Goal: Complete application form

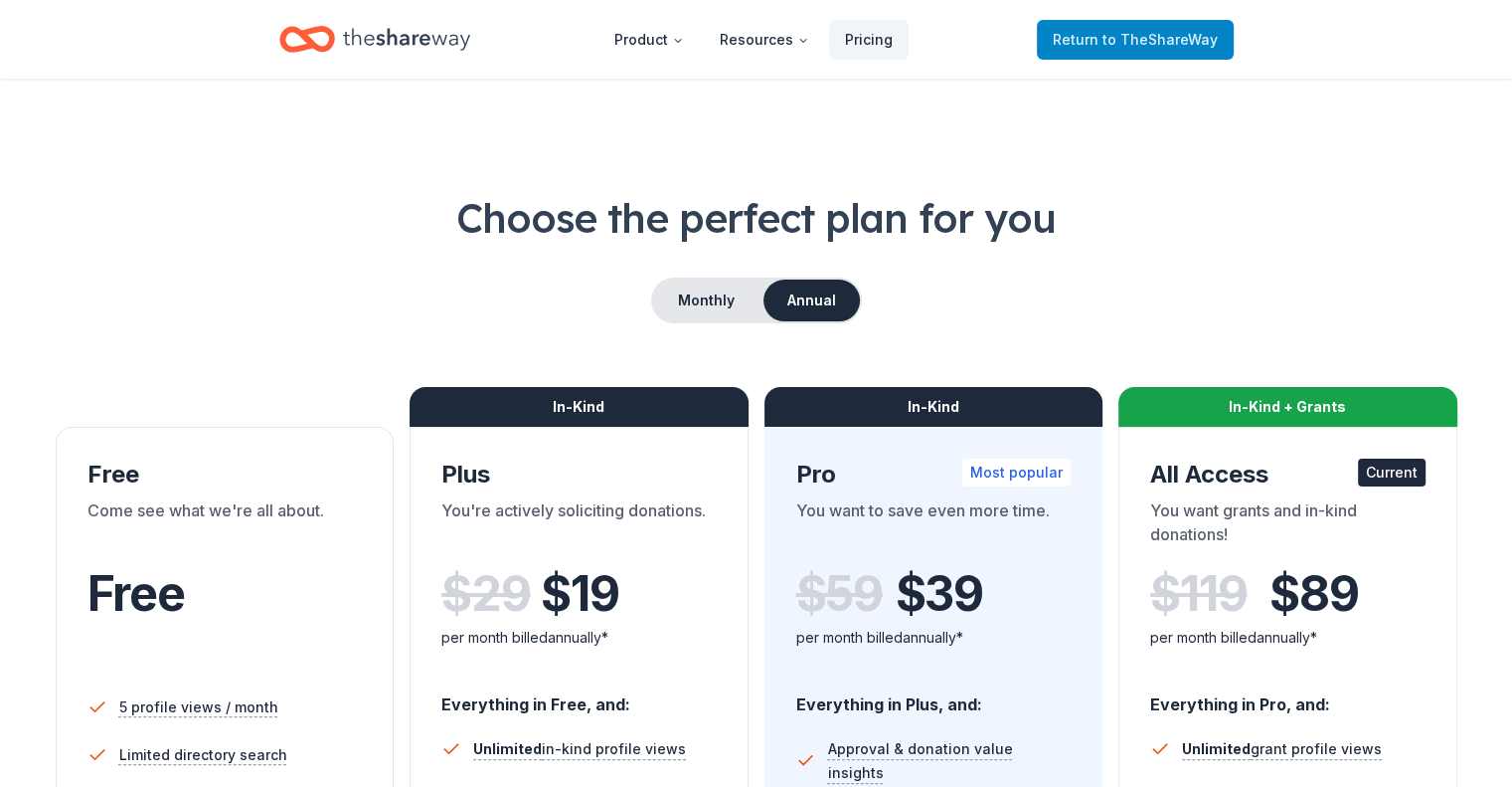
click at [1133, 28] on span "Return to TheShareWay" at bounding box center [1135, 40] width 165 height 24
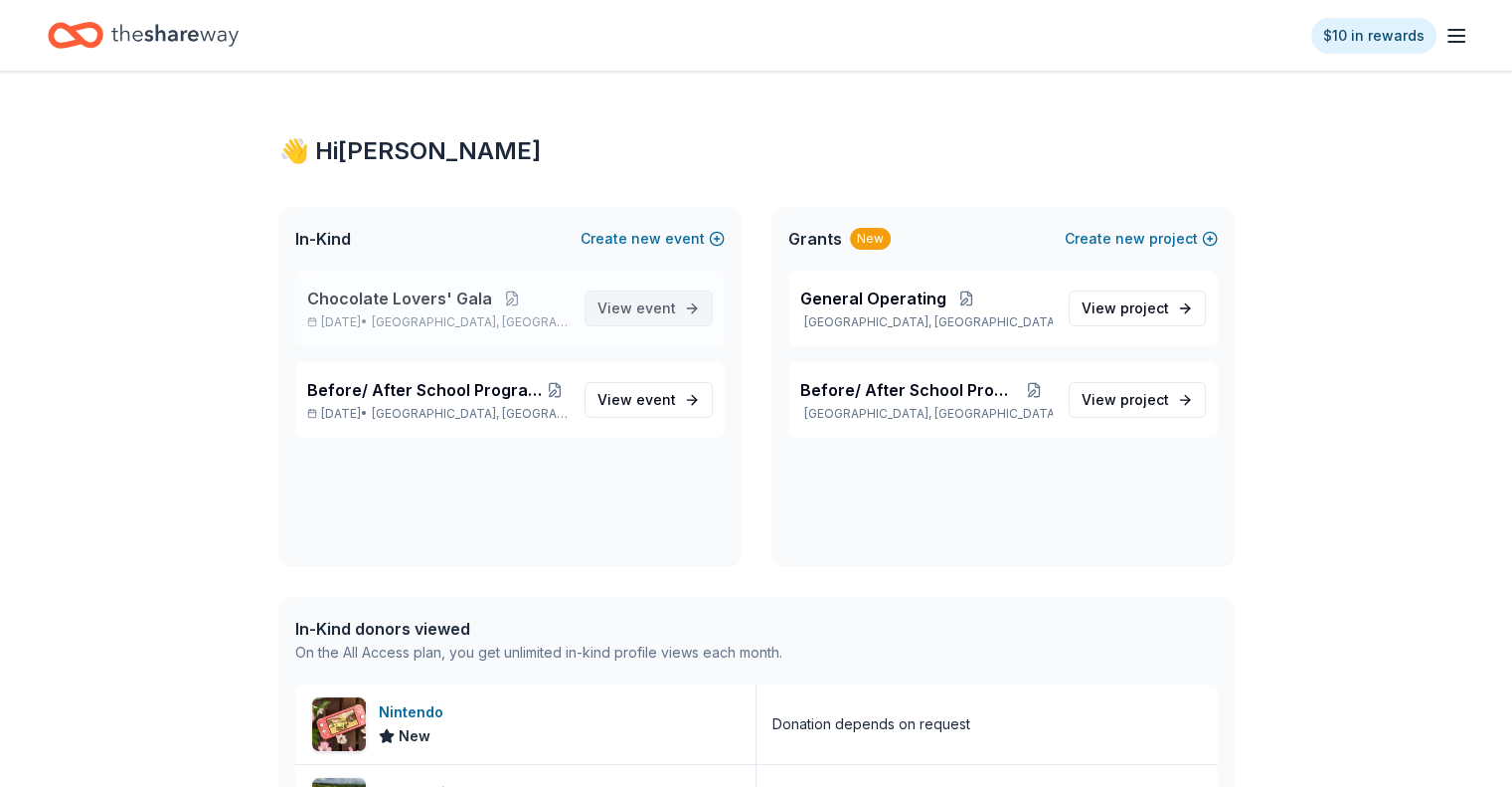
click at [650, 315] on span "event" at bounding box center [656, 307] width 40 height 17
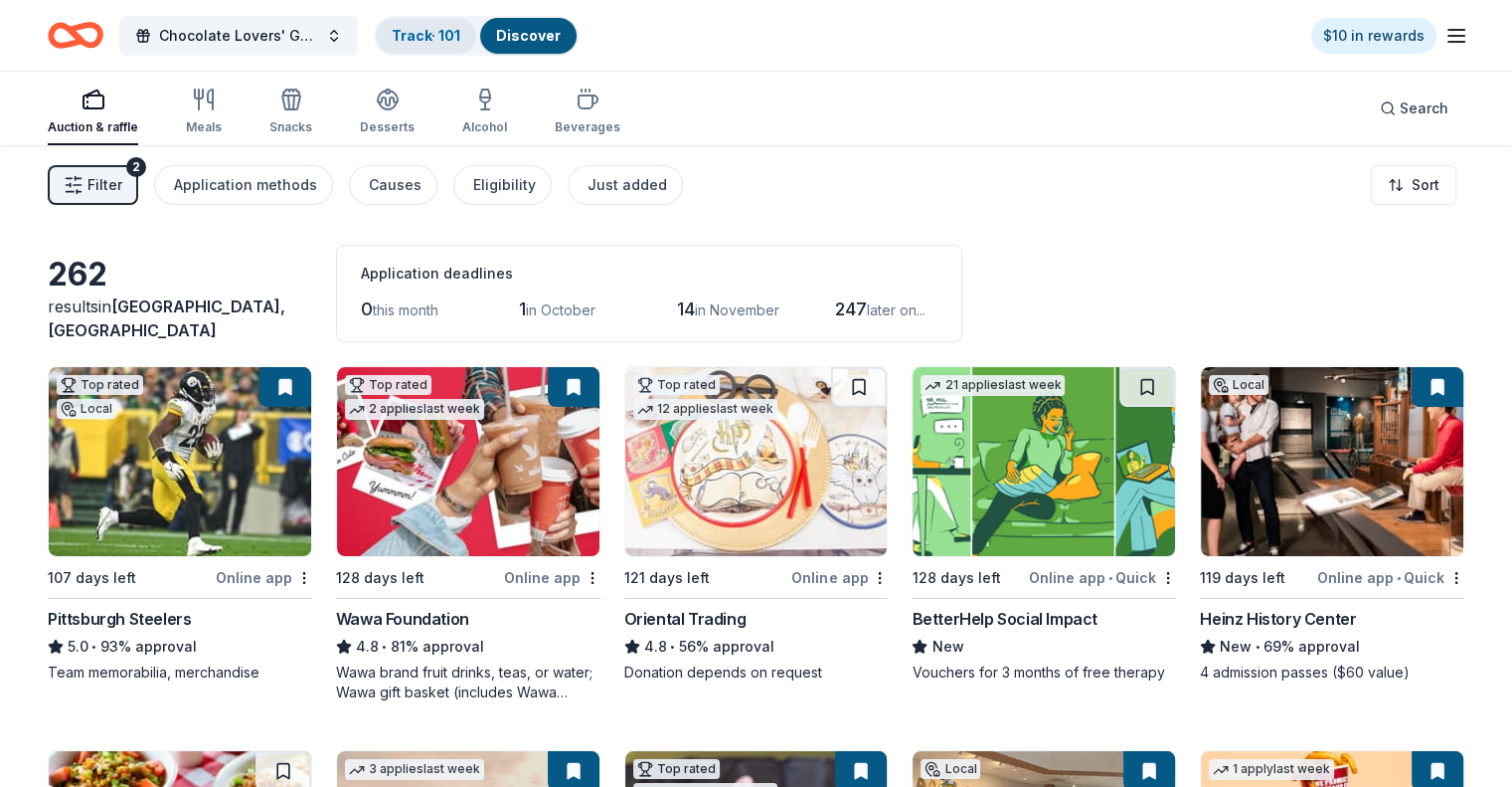
click at [461, 35] on link "Track · 101" at bounding box center [426, 35] width 69 height 17
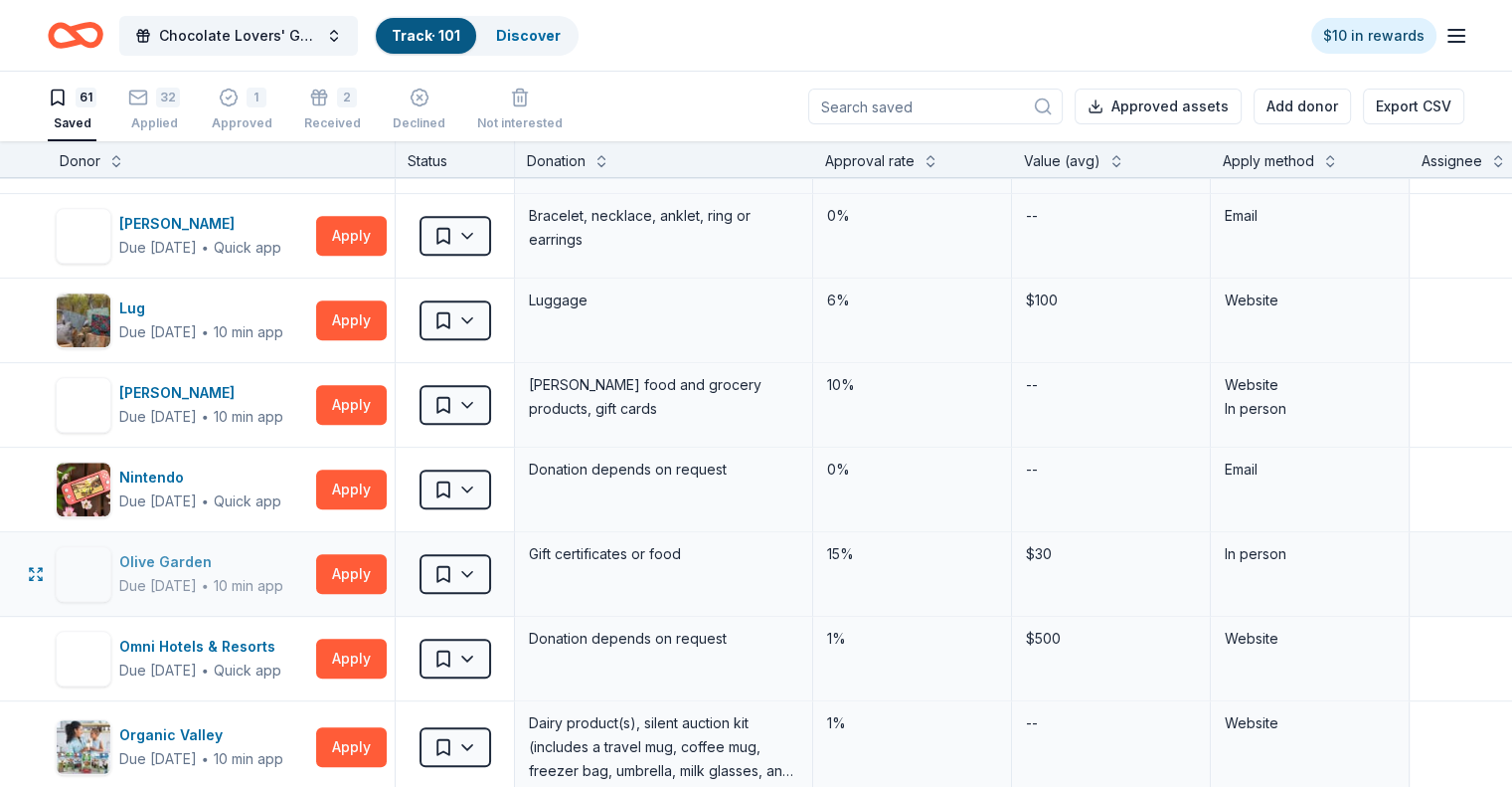
scroll to position [1789, 0]
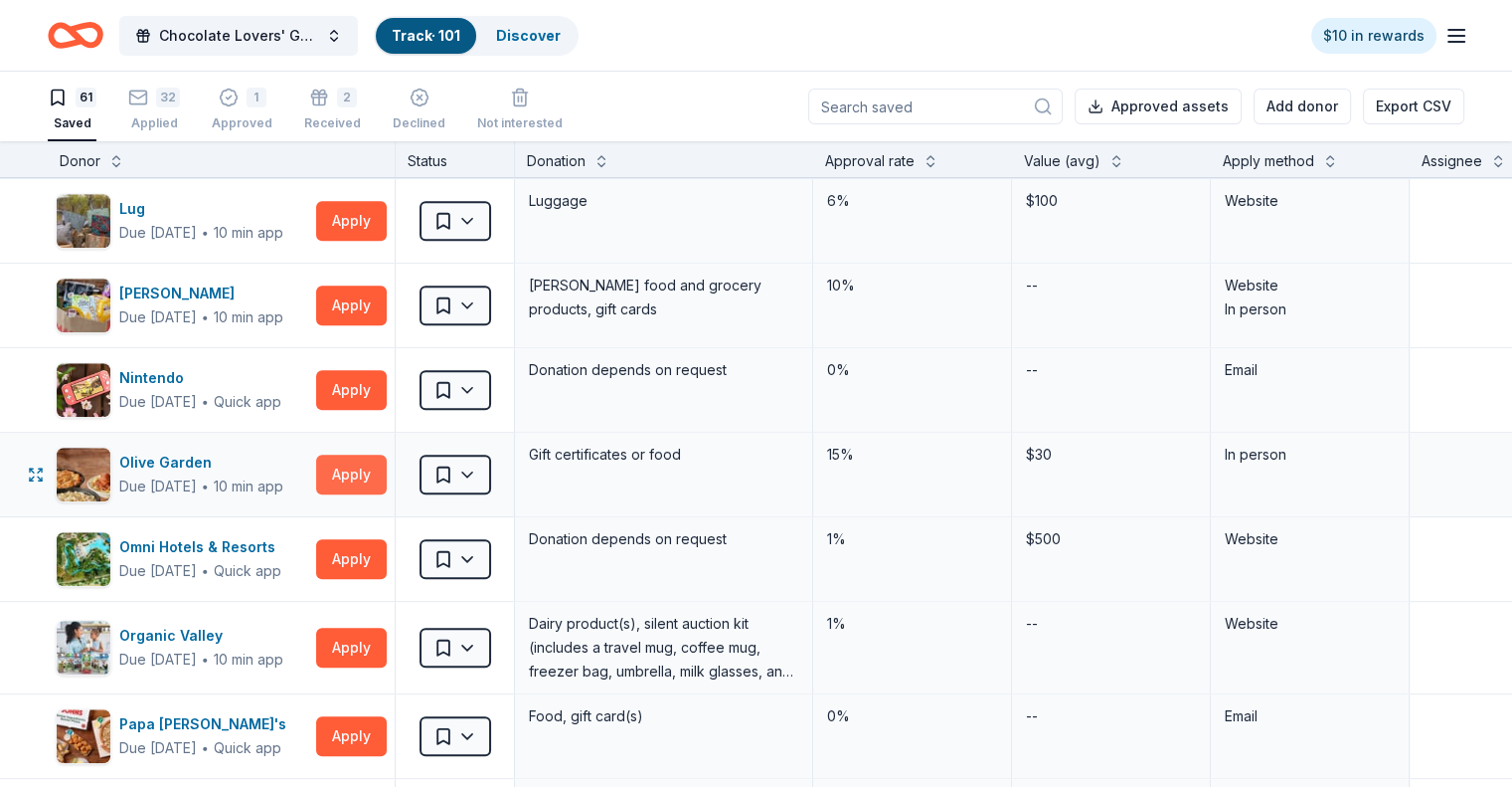
click at [387, 465] on button "Apply" at bounding box center [351, 475] width 71 height 40
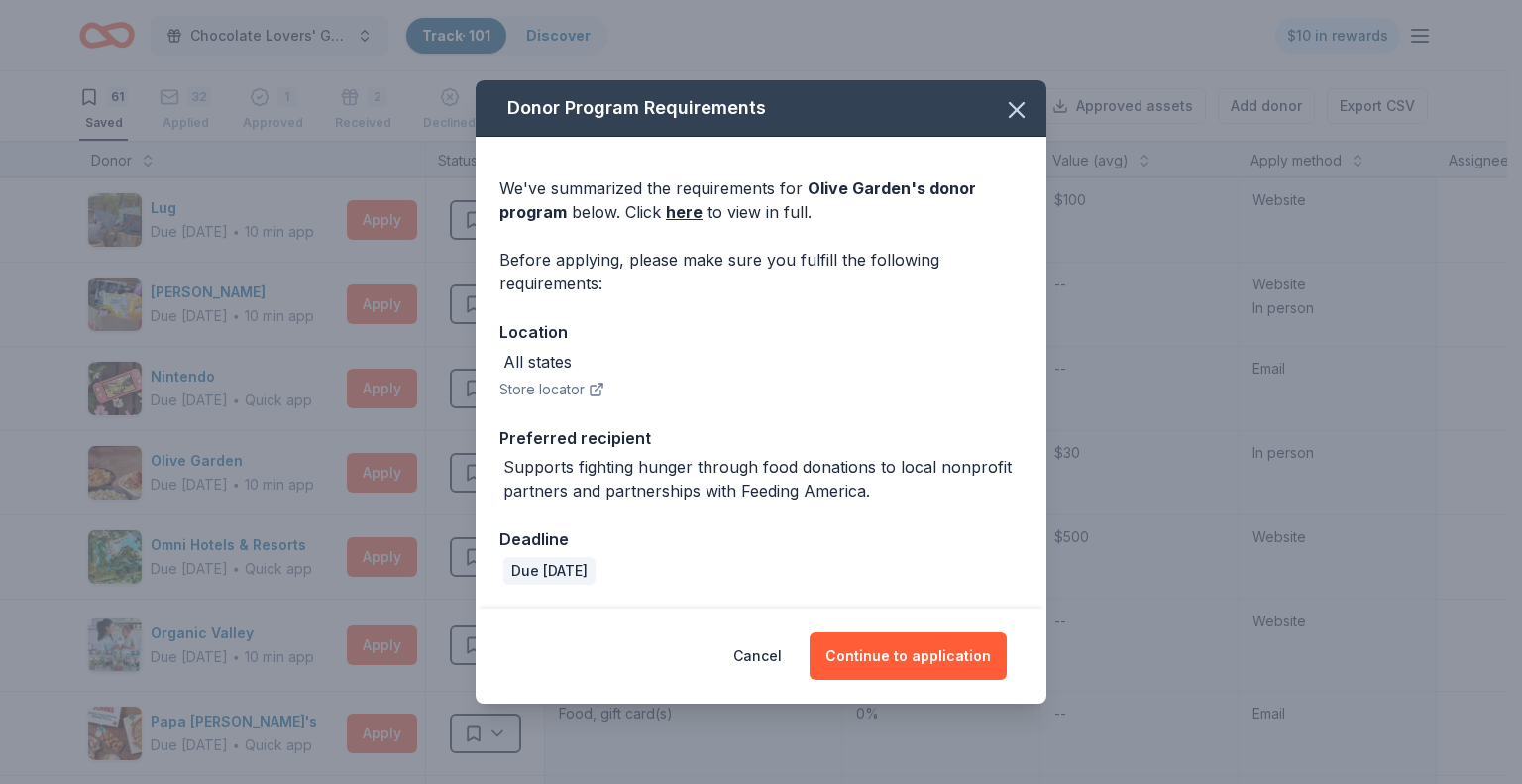
drag, startPoint x: 887, startPoint y: 649, endPoint x: 849, endPoint y: 689, distance: 55.2
click at [852, 689] on div "Cancel Continue to application" at bounding box center [761, 656] width 571 height 95
click at [760, 653] on button "Cancel" at bounding box center [758, 656] width 49 height 48
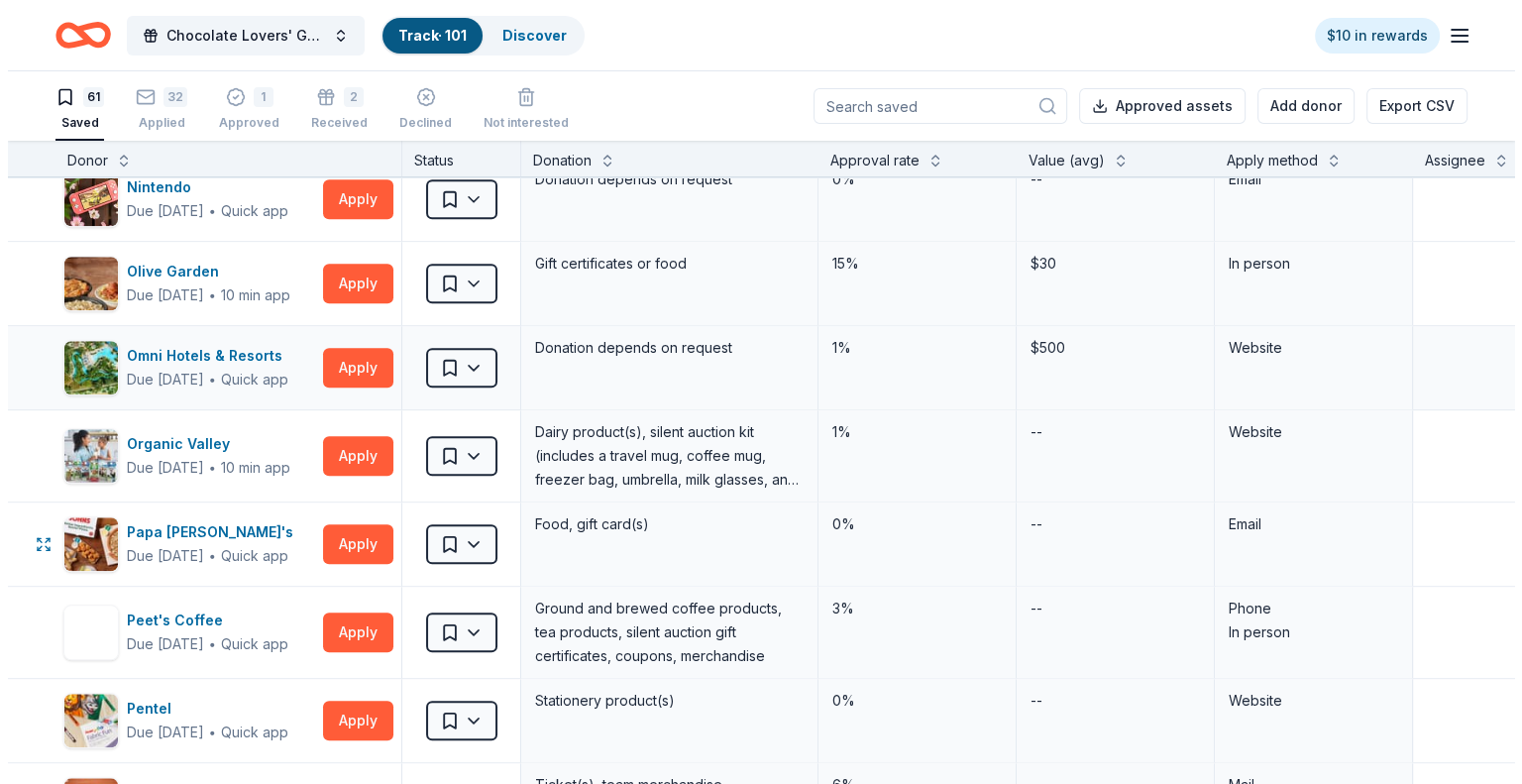
scroll to position [1981, 0]
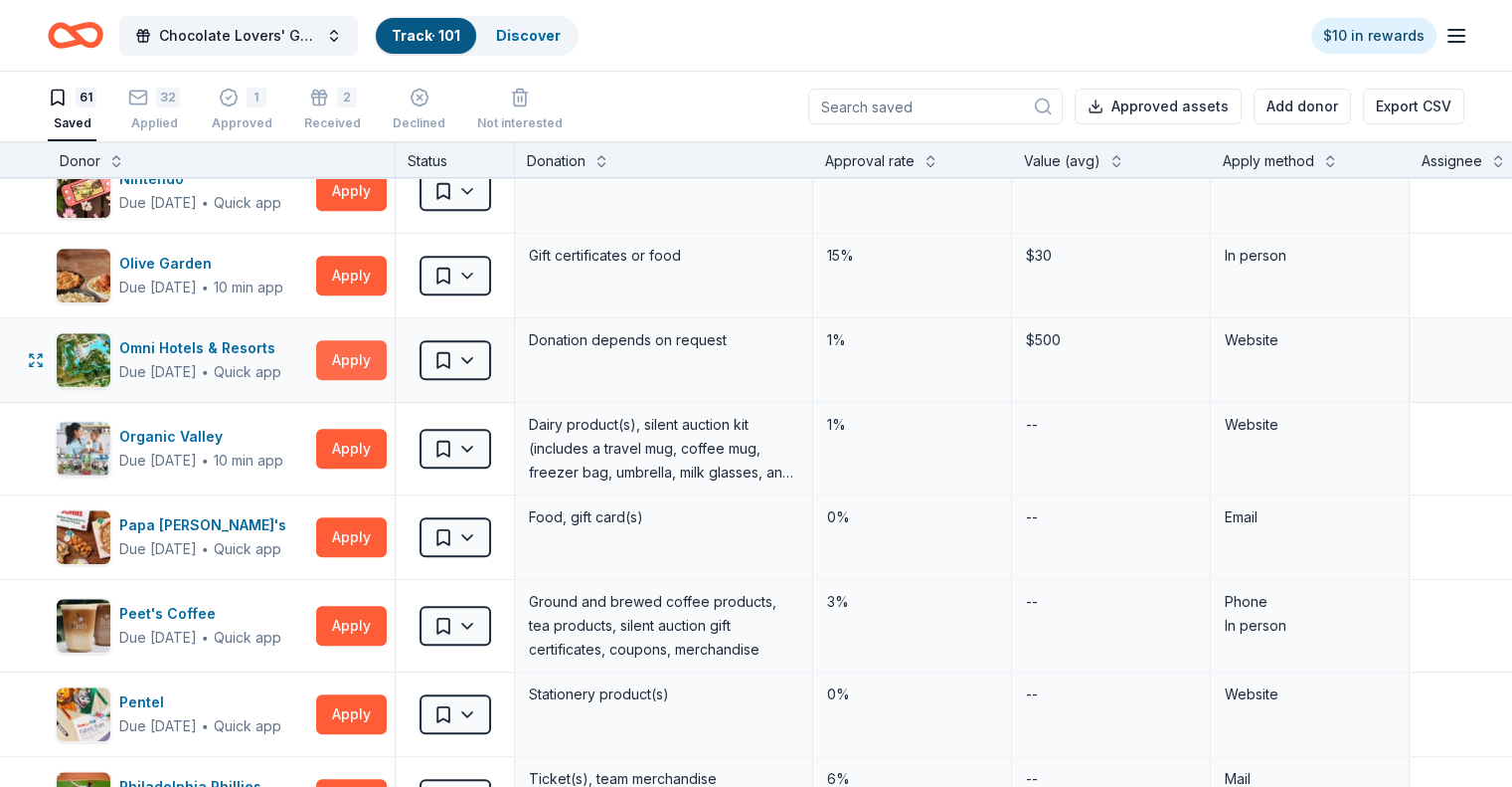
click at [380, 359] on button "Apply" at bounding box center [351, 360] width 71 height 40
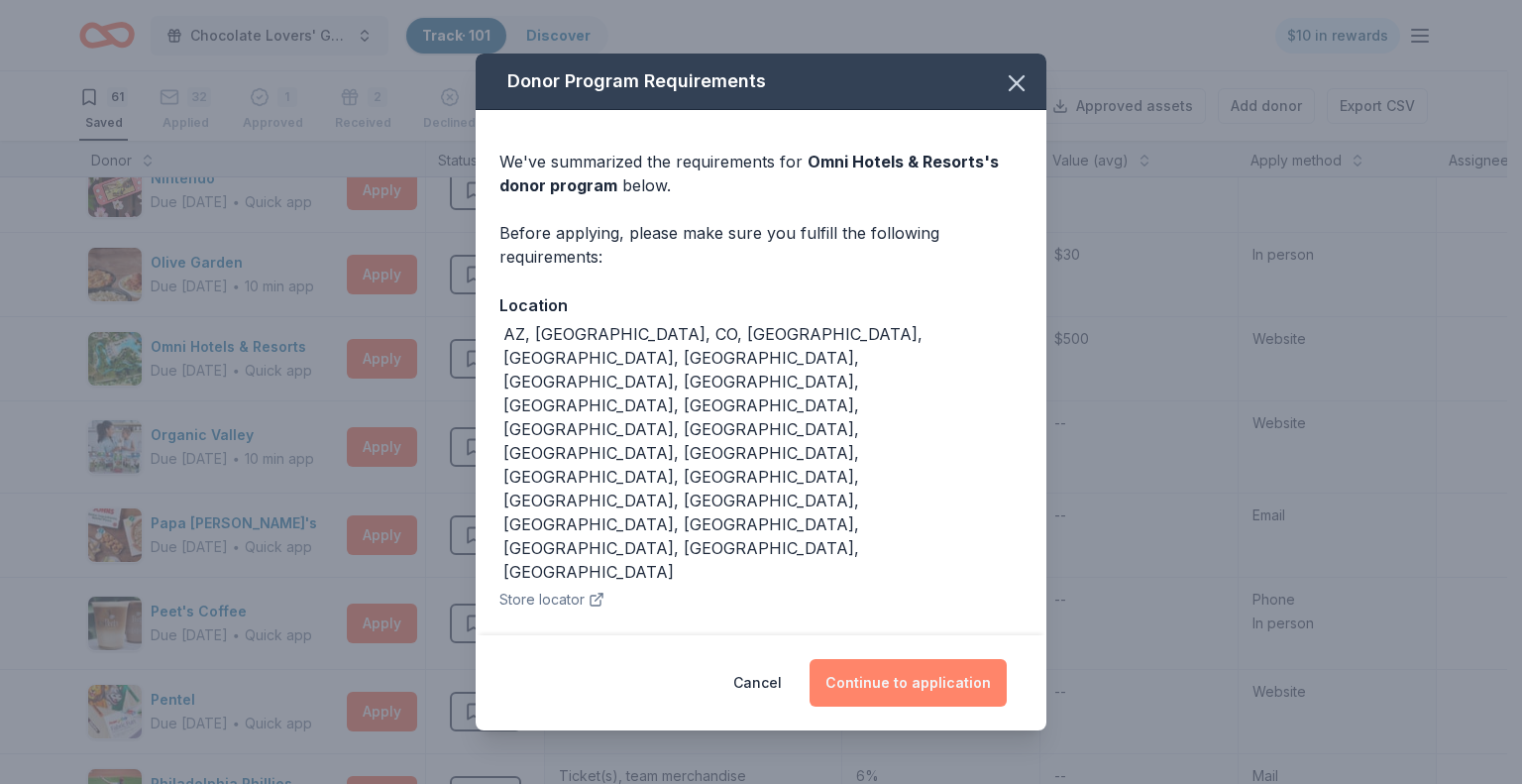
click at [925, 659] on button "Continue to application" at bounding box center [908, 683] width 197 height 48
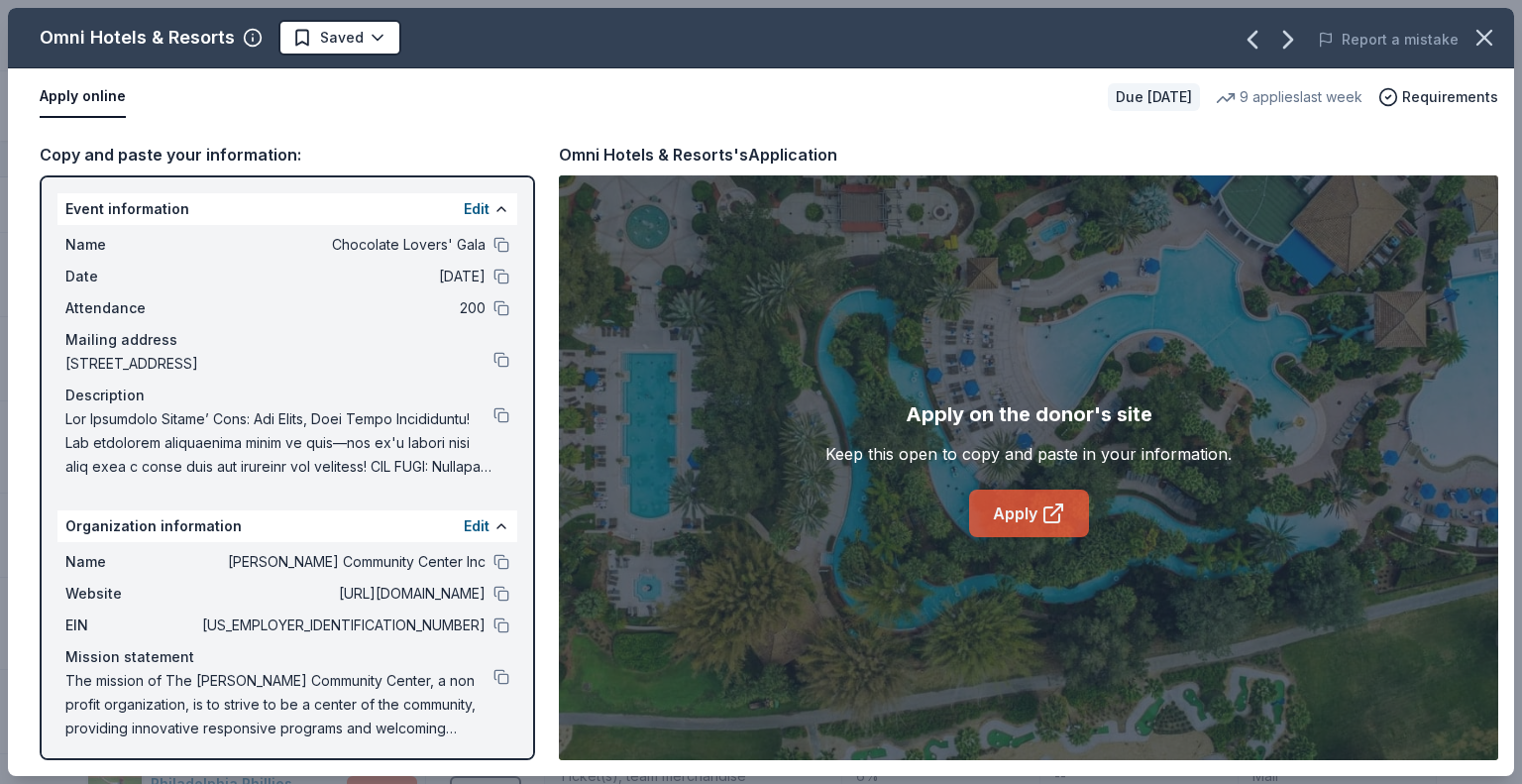
click at [1020, 516] on link "Apply" at bounding box center [1029, 513] width 120 height 48
click at [373, 39] on html "Chocolate Lovers' Gala Track · 101 Discover $10 in rewards 61 Saved 32 Applied …" at bounding box center [761, 392] width 1522 height 784
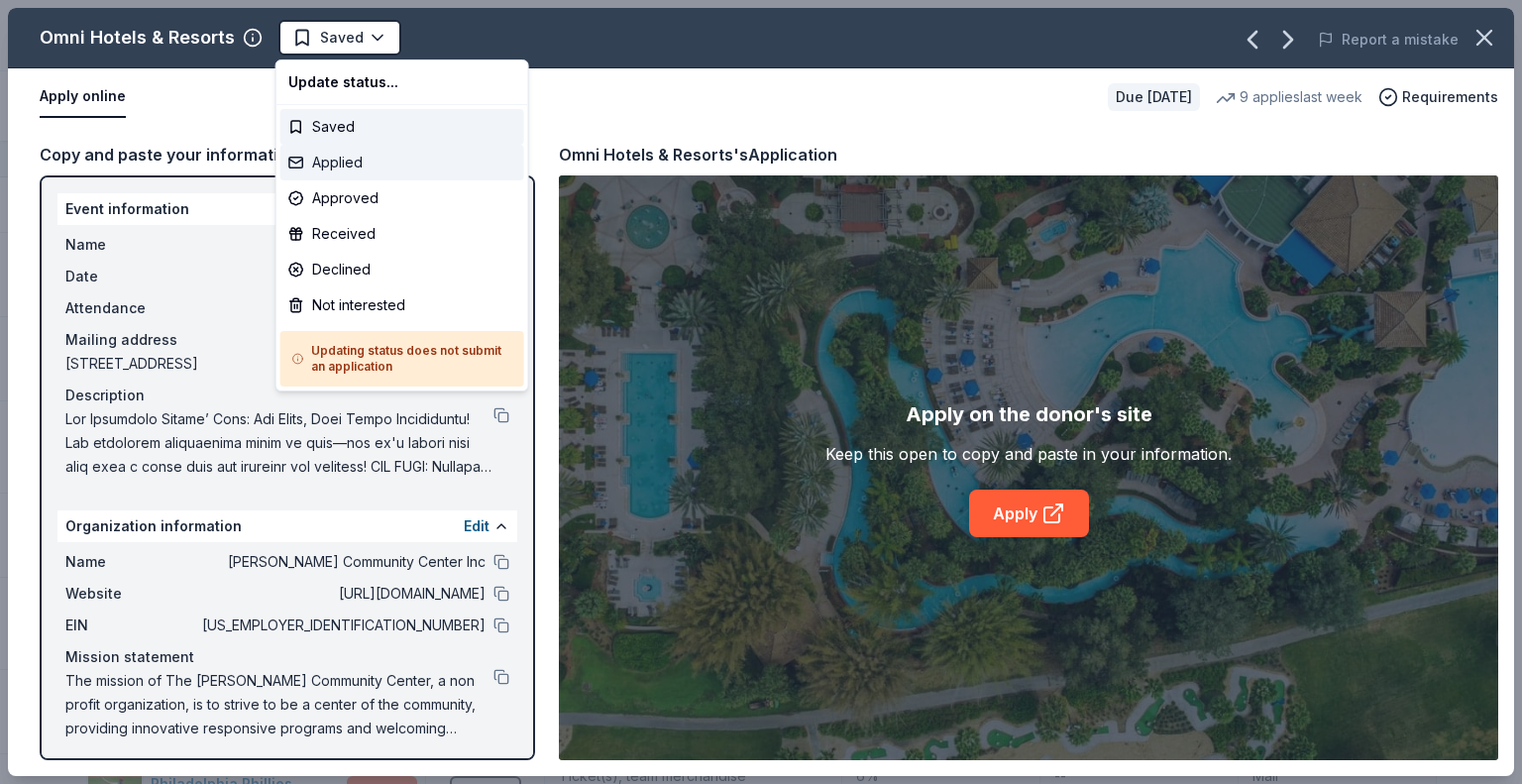
click at [353, 156] on div "Applied" at bounding box center [402, 163] width 244 height 36
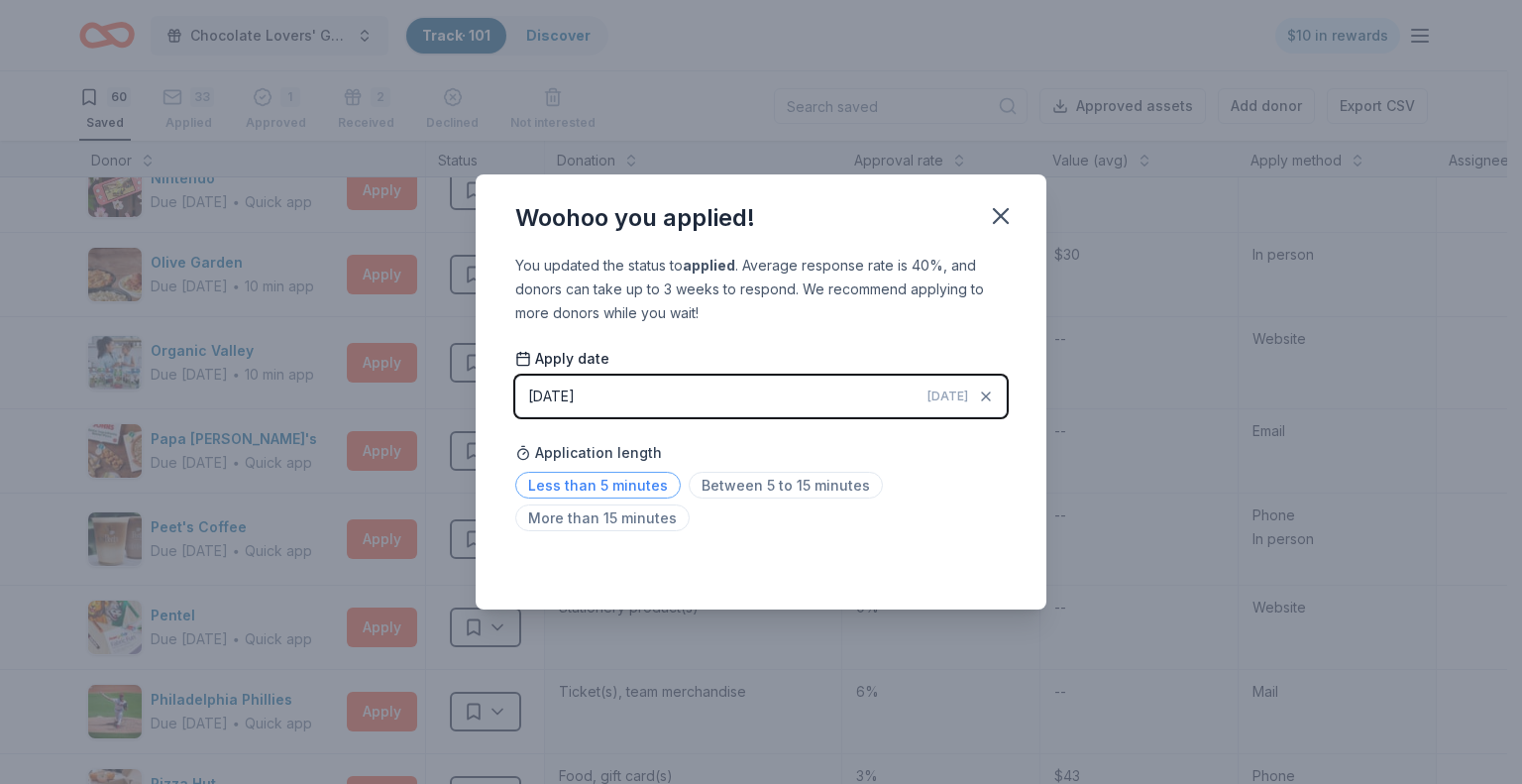
click at [625, 482] on span "Less than 5 minutes" at bounding box center [597, 485] width 165 height 27
drag, startPoint x: 998, startPoint y: 209, endPoint x: 1011, endPoint y: 239, distance: 32.7
click at [998, 210] on icon "button" at bounding box center [1001, 216] width 28 height 28
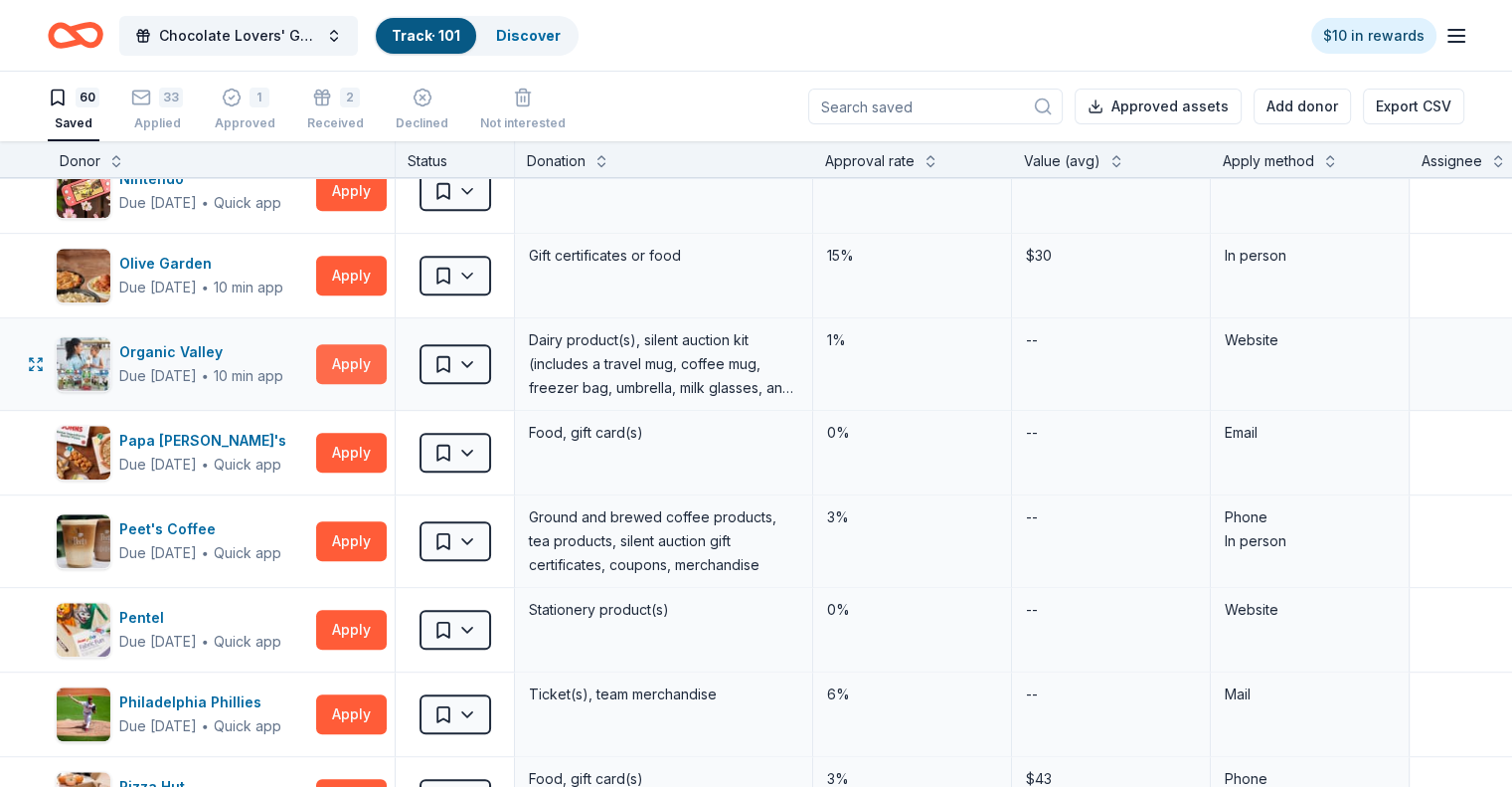
click at [387, 359] on button "Apply" at bounding box center [351, 364] width 71 height 40
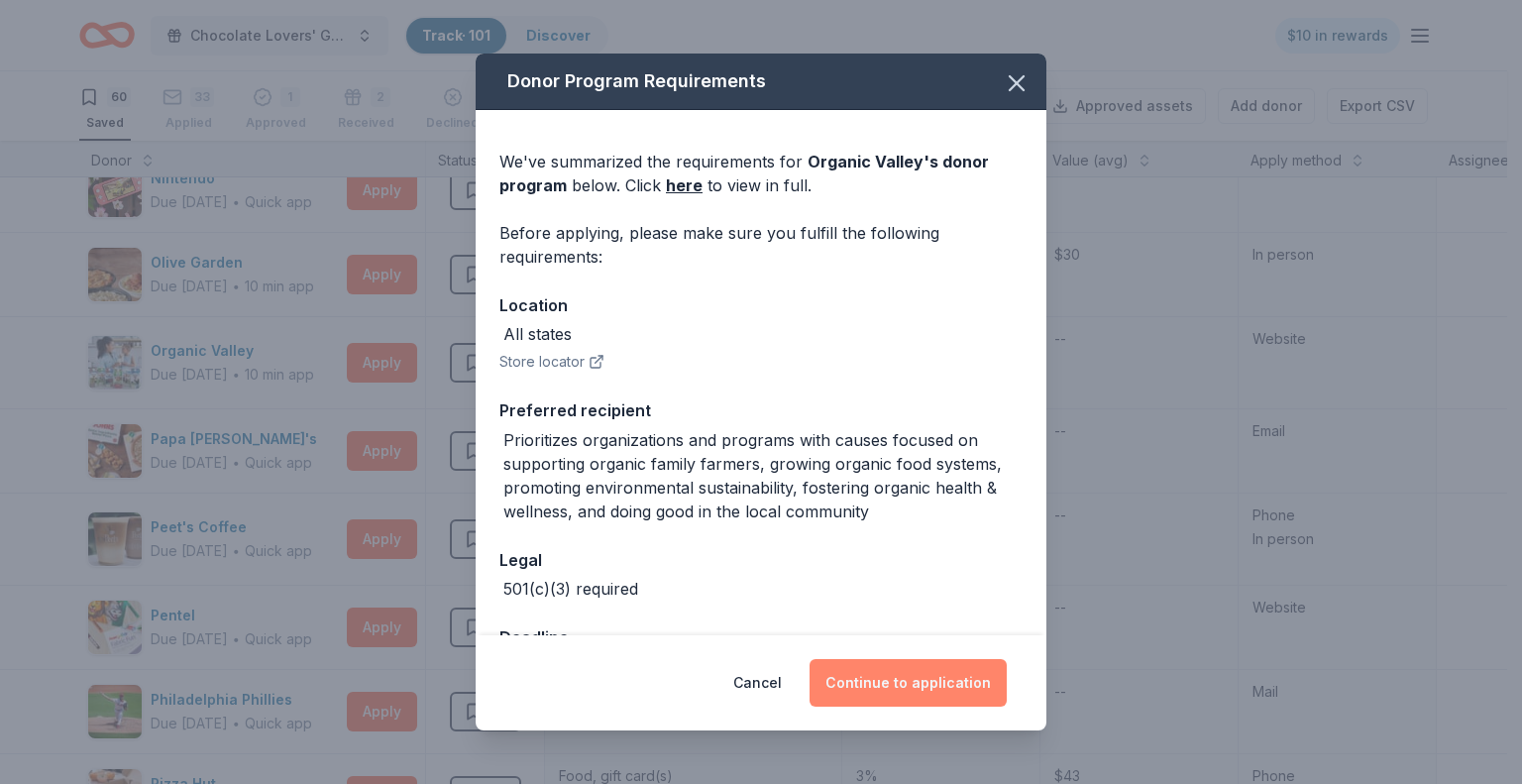
click at [910, 681] on button "Continue to application" at bounding box center [908, 683] width 197 height 48
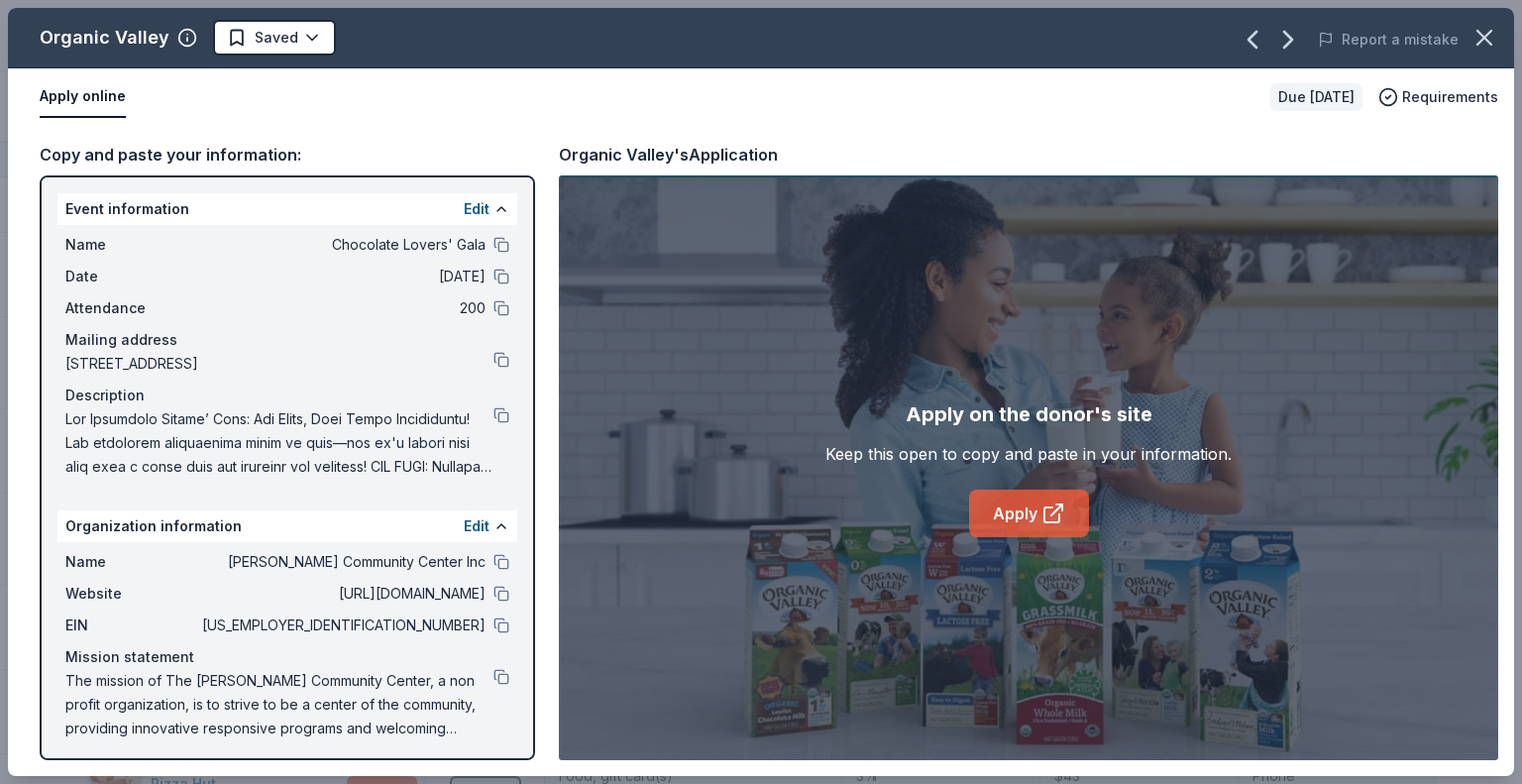
click at [1004, 514] on link "Apply" at bounding box center [1029, 513] width 120 height 48
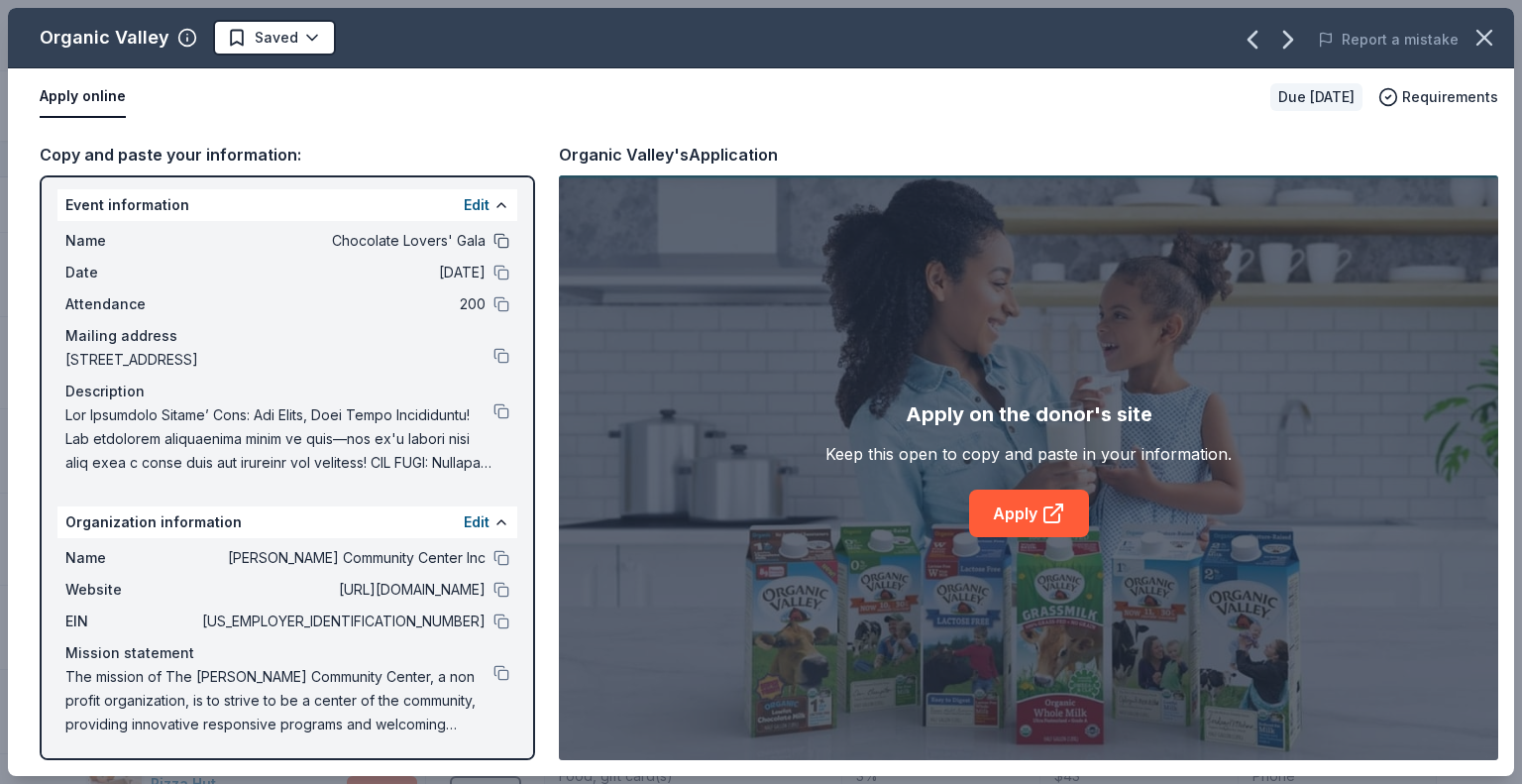
click at [493, 235] on button at bounding box center [501, 240] width 16 height 16
